Goal: Task Accomplishment & Management: Use online tool/utility

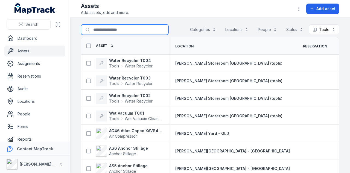
click at [130, 30] on input "Search for assets" at bounding box center [125, 29] width 88 height 10
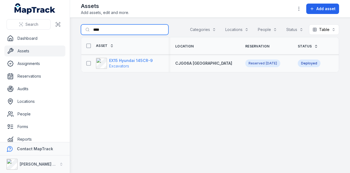
type input "****"
click at [127, 60] on strong "EX15 Hyundai 145CR-9" at bounding box center [131, 60] width 44 height 5
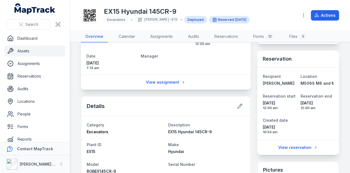
scroll to position [82, 0]
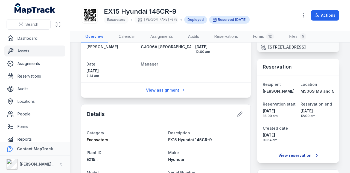
click at [302, 158] on link "View reservation" at bounding box center [298, 155] width 47 height 10
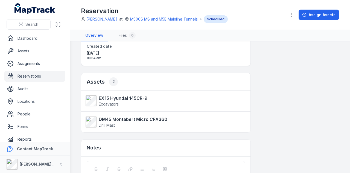
scroll to position [68, 0]
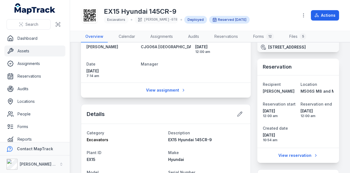
scroll to position [55, 0]
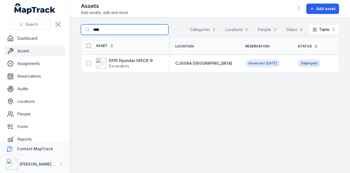
click at [116, 32] on input "****" at bounding box center [125, 29] width 88 height 10
type input "*"
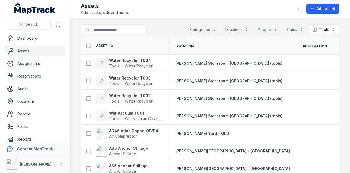
click at [37, 47] on link "Assets" at bounding box center [34, 50] width 61 height 11
click at [22, 35] on link "Dashboard" at bounding box center [34, 38] width 61 height 11
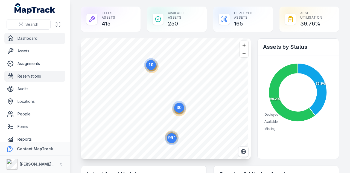
click at [47, 76] on link "Reservations" at bounding box center [34, 76] width 61 height 11
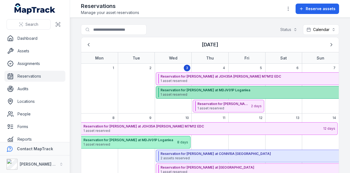
click at [209, 93] on span "1 asset reserved" at bounding box center [280, 94] width 238 height 4
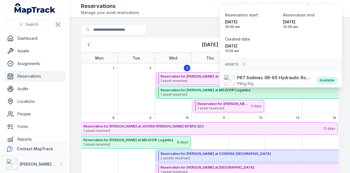
scroll to position [36, 0]
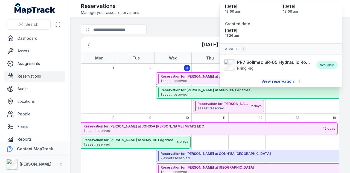
click at [274, 80] on link "View reservation" at bounding box center [281, 81] width 46 height 10
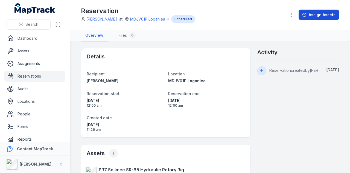
click at [323, 15] on button "Assign Assets" at bounding box center [319, 15] width 41 height 10
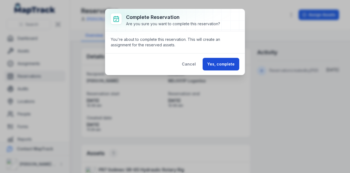
click at [216, 63] on button "Yes, complete" at bounding box center [221, 64] width 37 height 13
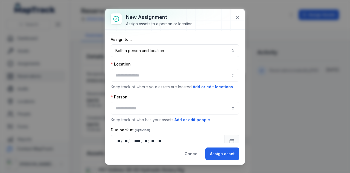
type input "**********"
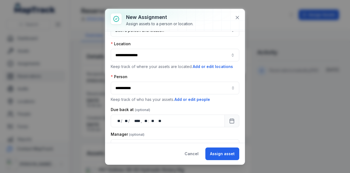
scroll to position [44, 0]
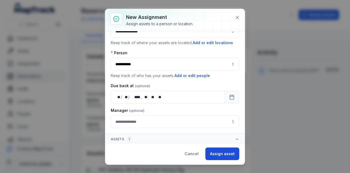
click at [224, 151] on button "Assign asset" at bounding box center [223, 153] width 34 height 13
